Goal: Check status: Check status

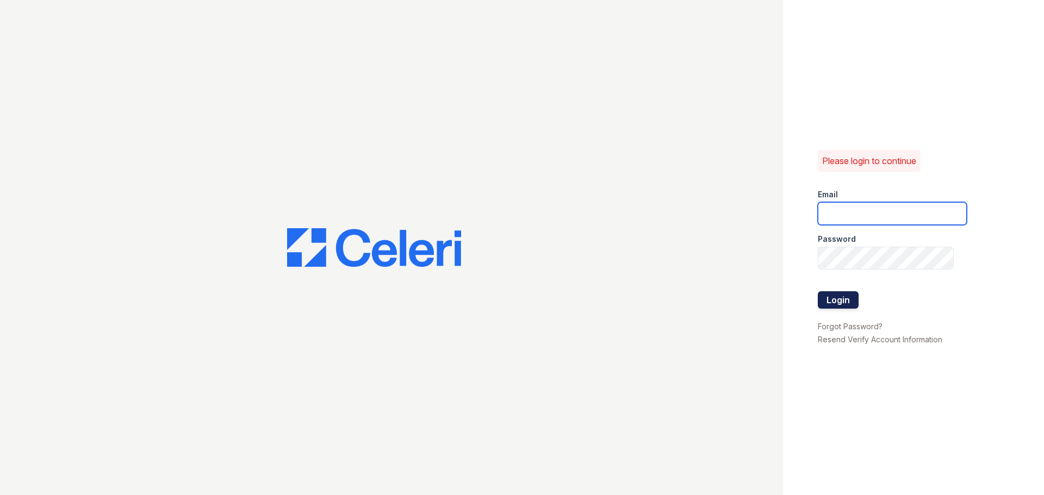
type input "teagen.pm@cafmanagement.com"
click at [848, 305] on button "Login" at bounding box center [838, 299] width 41 height 17
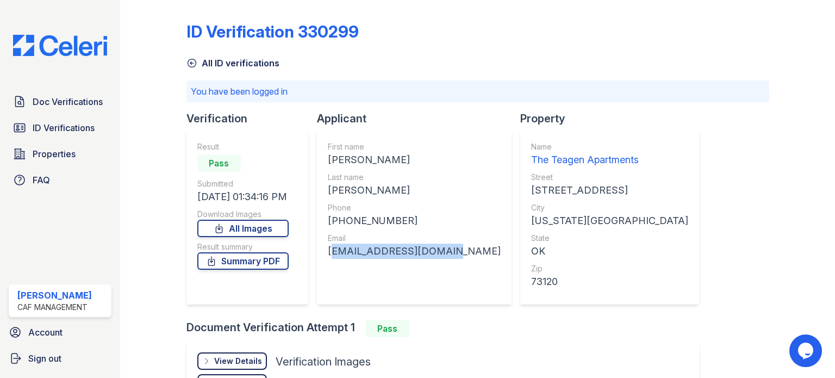
drag, startPoint x: 448, startPoint y: 251, endPoint x: 328, endPoint y: 263, distance: 120.8
click at [328, 263] on div "First name [PERSON_NAME] Last name [PERSON_NAME] Phone [PHONE_NUMBER] Email [EM…" at bounding box center [414, 218] width 195 height 174
copy div "[EMAIL_ADDRESS][DOMAIN_NAME]"
